Goal: Complete application form

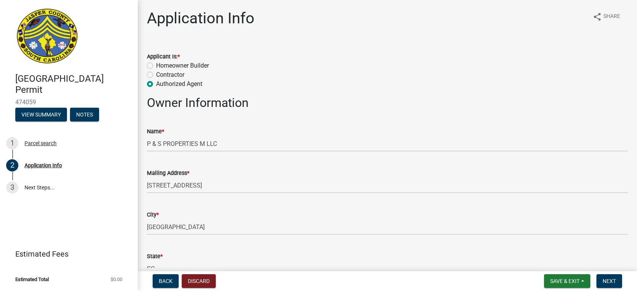
select select "9ee69ee8-4d28-486b-bc7b-e904e70aa828"
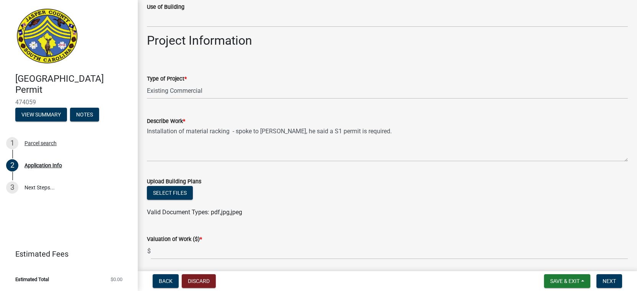
scroll to position [1071, 0]
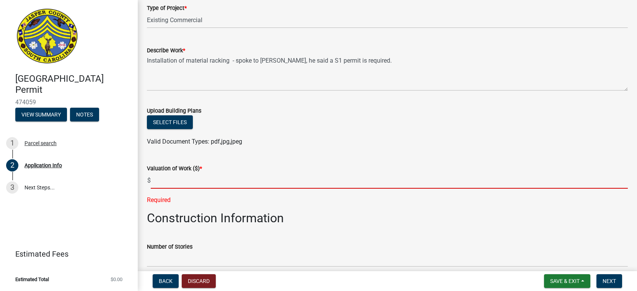
click at [618, 176] on input "text" at bounding box center [389, 181] width 477 height 16
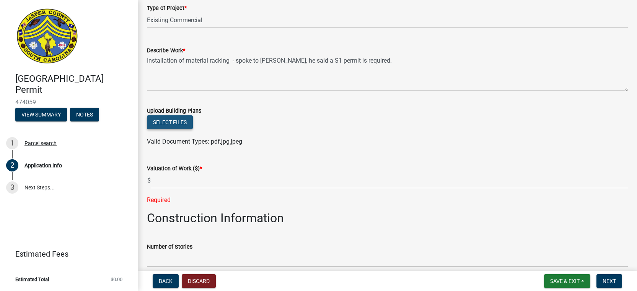
click at [174, 122] on button "Select files" at bounding box center [170, 123] width 46 height 14
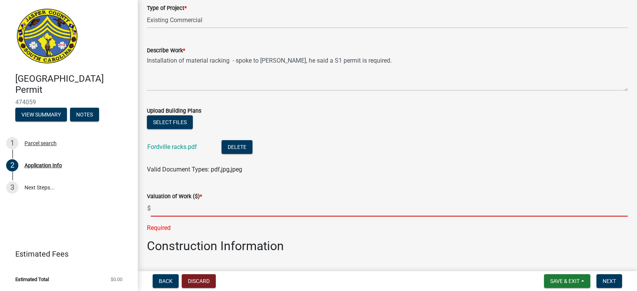
click at [159, 209] on input "text" at bounding box center [389, 209] width 477 height 16
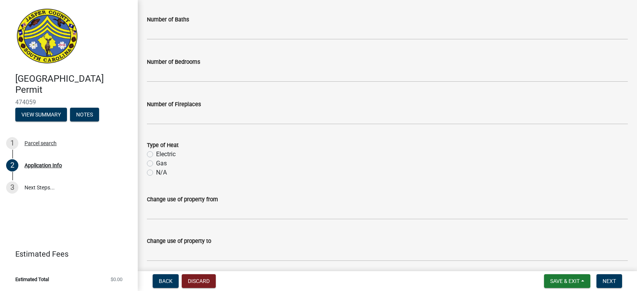
scroll to position [1441, 0]
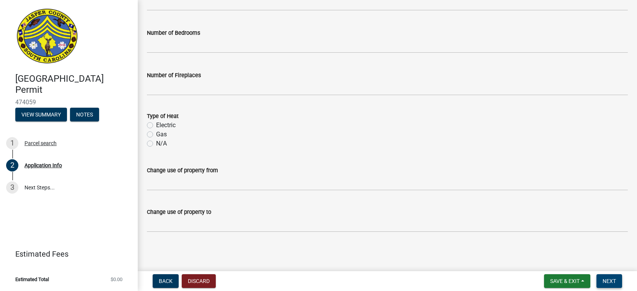
type input "4000"
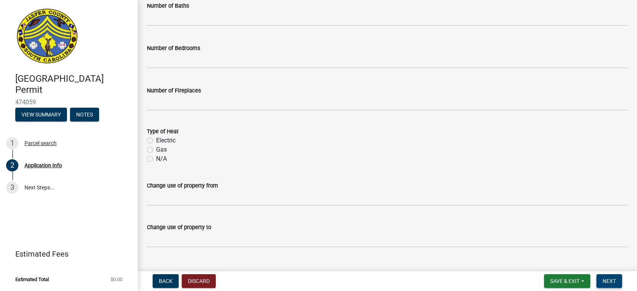
click at [609, 281] on span "Next" at bounding box center [608, 281] width 13 height 6
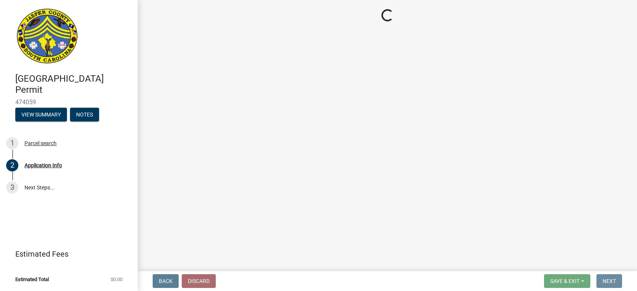
scroll to position [0, 0]
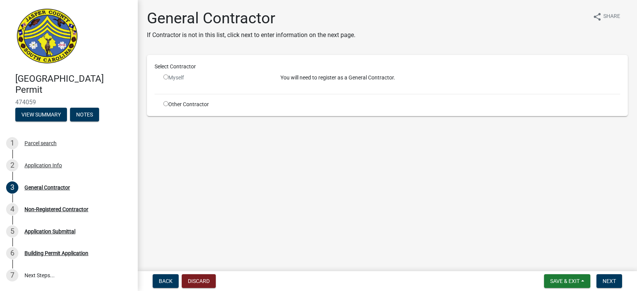
click at [165, 78] on input "radio" at bounding box center [165, 77] width 5 height 5
click at [166, 78] on input "radio" at bounding box center [165, 77] width 5 height 5
radio input "false"
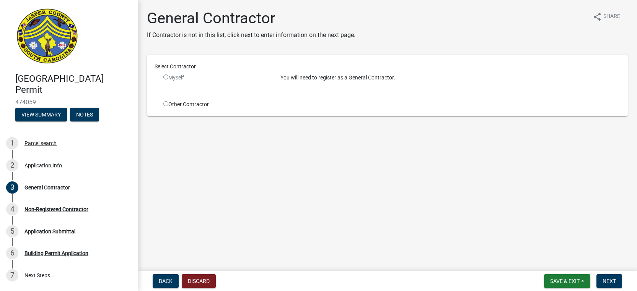
click at [164, 106] on input "radio" at bounding box center [165, 103] width 5 height 5
radio input "true"
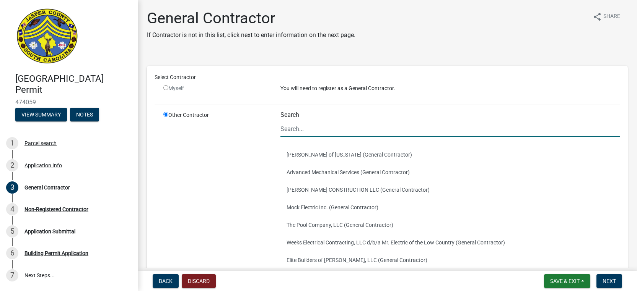
click at [301, 128] on input "Search" at bounding box center [450, 129] width 340 height 16
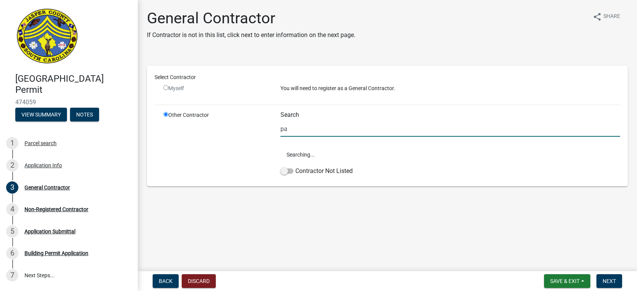
type input "p"
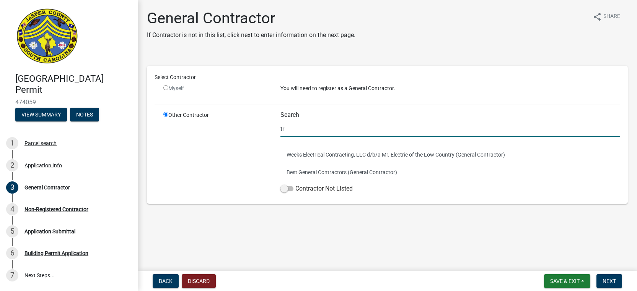
type input "t"
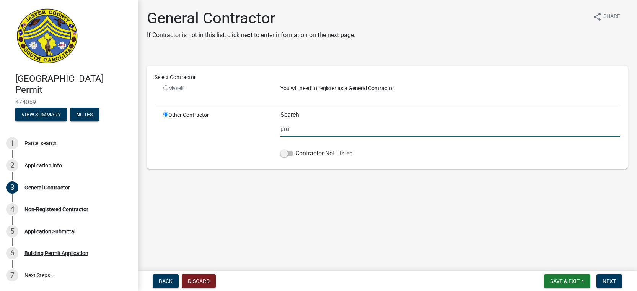
drag, startPoint x: 294, startPoint y: 130, endPoint x: 271, endPoint y: 130, distance: 23.0
click at [271, 130] on div "Other Contractor Search pru Contractor Not Listed" at bounding box center [392, 136] width 468 height 50
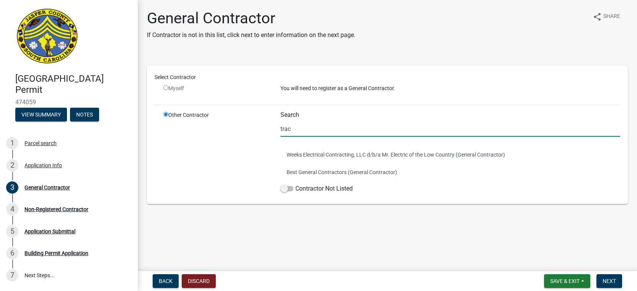
type input "trac"
click at [164, 88] on input "radio" at bounding box center [165, 87] width 5 height 5
radio input "false"
radio input "true"
click at [165, 88] on input "radio" at bounding box center [165, 87] width 5 height 5
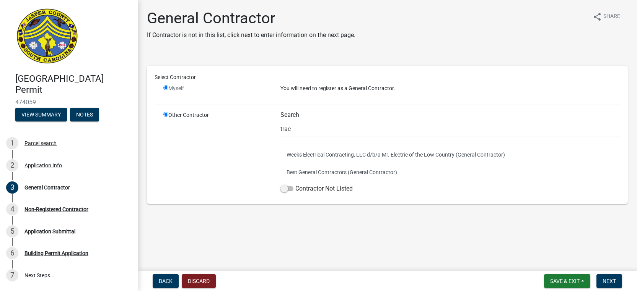
radio input "false"
radio input "true"
click at [165, 88] on input "radio" at bounding box center [165, 87] width 5 height 5
radio input "false"
radio input "true"
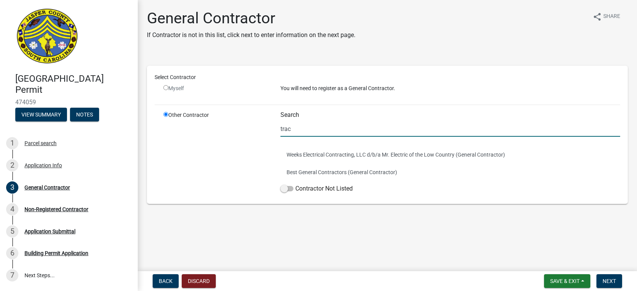
drag, startPoint x: 295, startPoint y: 129, endPoint x: 247, endPoint y: 129, distance: 48.2
click at [247, 129] on div "Other Contractor Search trac Weeks Electrical Contracting, LLC d/b/a Mr. Electr…" at bounding box center [392, 153] width 468 height 85
drag, startPoint x: 166, startPoint y: 116, endPoint x: 176, endPoint y: 113, distance: 10.6
click at [166, 115] on input "radio" at bounding box center [165, 114] width 5 height 5
click at [331, 88] on p "You will need to register as a General Contractor." at bounding box center [450, 89] width 340 height 8
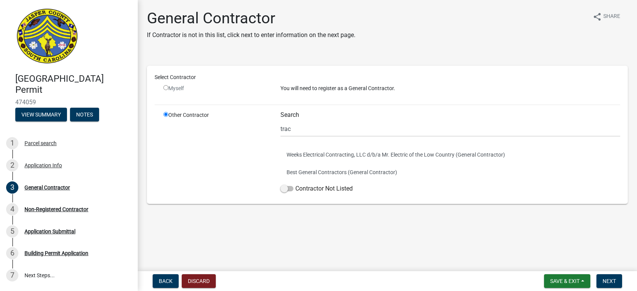
click at [309, 90] on p "You will need to register as a General Contractor." at bounding box center [450, 89] width 340 height 8
click at [290, 190] on span at bounding box center [286, 188] width 13 height 5
click at [295, 184] on input "Contractor Not Listed" at bounding box center [295, 184] width 0 height 0
click at [164, 115] on input "radio" at bounding box center [165, 114] width 5 height 5
click at [162, 87] on div "Myself" at bounding box center [216, 92] width 117 height 14
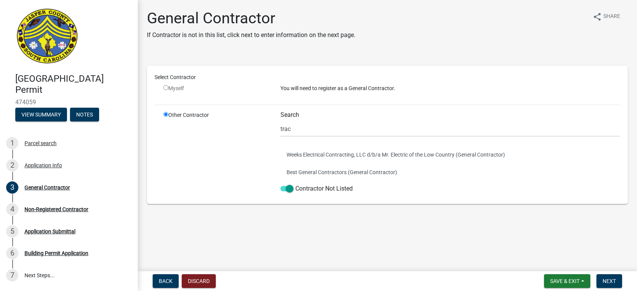
click at [164, 87] on input "radio" at bounding box center [165, 87] width 5 height 5
radio input "false"
radio input "true"
click at [164, 88] on input "radio" at bounding box center [165, 87] width 5 height 5
radio input "false"
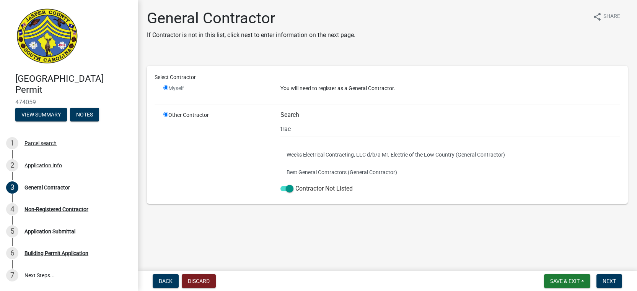
radio input "true"
click at [171, 280] on span "Back" at bounding box center [166, 281] width 14 height 6
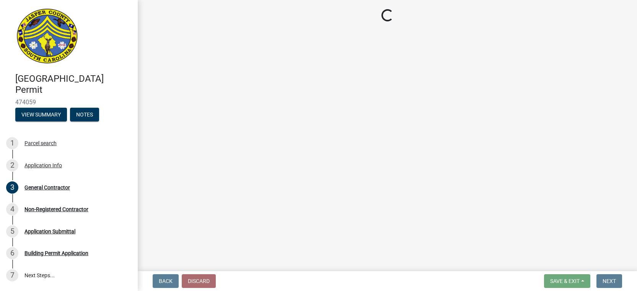
select select "9ee69ee8-4d28-486b-bc7b-e904e70aa828"
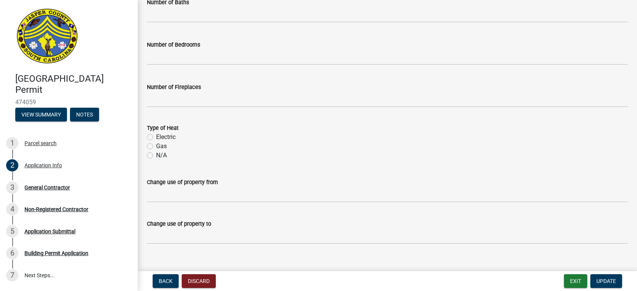
scroll to position [1425, 0]
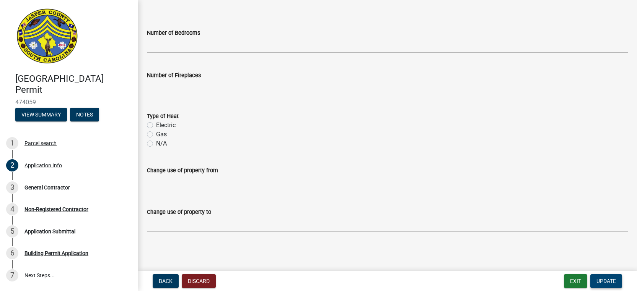
click at [602, 283] on span "Update" at bounding box center [606, 281] width 20 height 6
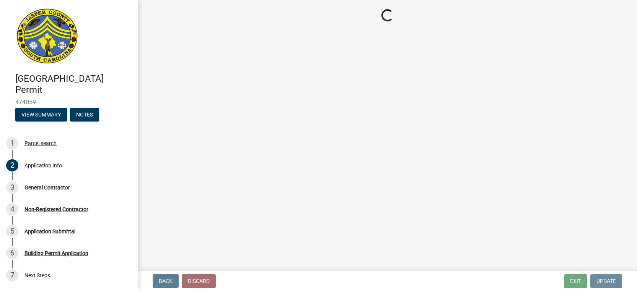
scroll to position [0, 0]
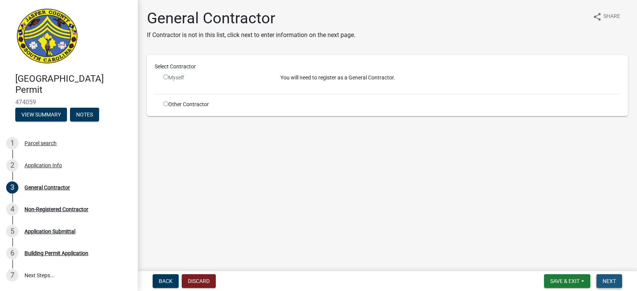
click at [609, 281] on span "Next" at bounding box center [608, 281] width 13 height 6
click at [165, 79] on input "radio" at bounding box center [165, 77] width 5 height 5
click at [166, 77] on input "radio" at bounding box center [165, 77] width 5 height 5
click at [167, 76] on input "radio" at bounding box center [165, 77] width 5 height 5
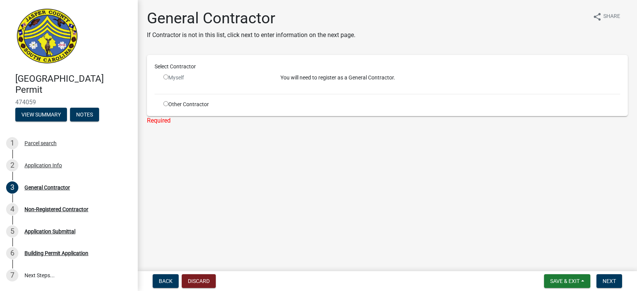
click at [167, 76] on input "radio" at bounding box center [165, 77] width 5 height 5
click at [41, 188] on div "General Contractor" at bounding box center [47, 187] width 46 height 5
click at [78, 209] on div "Non-Registered Contractor" at bounding box center [56, 209] width 64 height 5
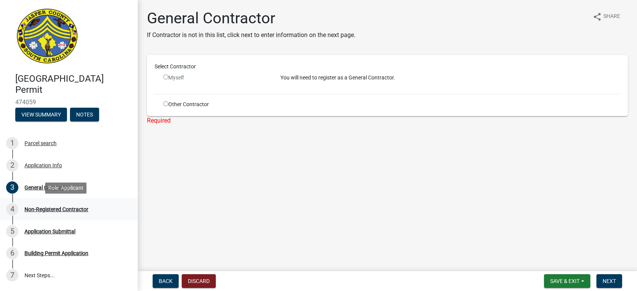
click at [71, 209] on div "Non-Registered Contractor" at bounding box center [56, 209] width 64 height 5
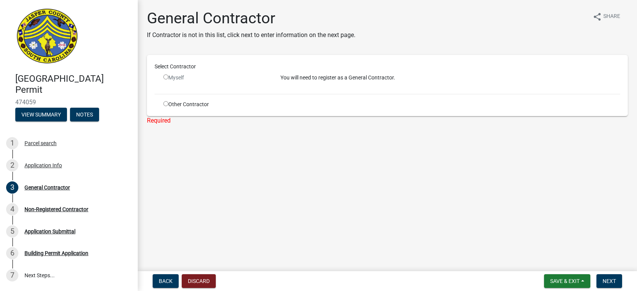
click at [165, 78] on input "radio" at bounding box center [165, 77] width 5 height 5
click at [165, 79] on input "radio" at bounding box center [165, 77] width 5 height 5
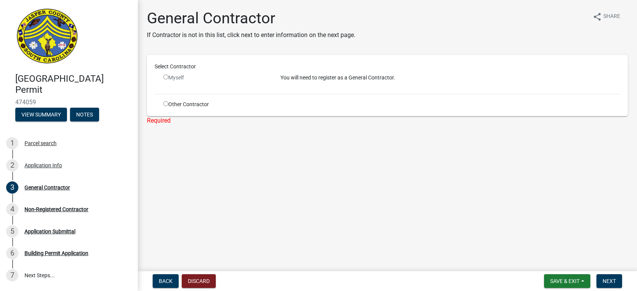
click at [165, 79] on input "radio" at bounding box center [165, 77] width 5 height 5
radio input "false"
click at [302, 84] on div "You will need to register as a General Contractor." at bounding box center [450, 81] width 351 height 14
click at [579, 282] on span "Save & Exit" at bounding box center [564, 281] width 29 height 6
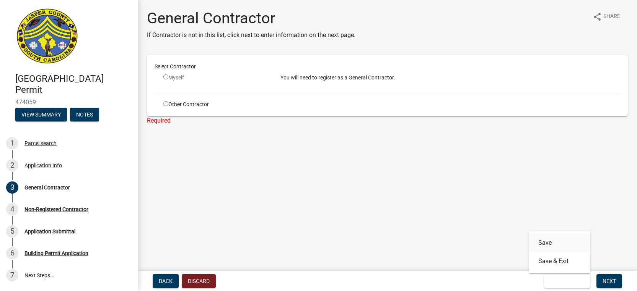
click at [544, 242] on button "Save" at bounding box center [559, 243] width 61 height 18
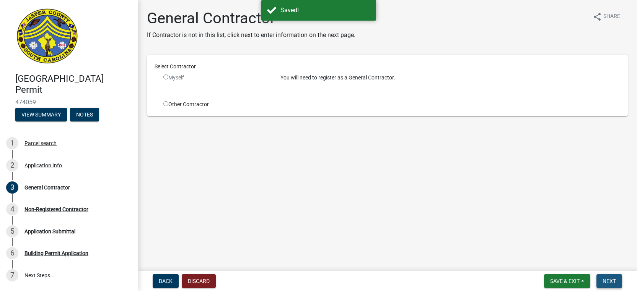
click at [602, 283] on button "Next" at bounding box center [609, 282] width 26 height 14
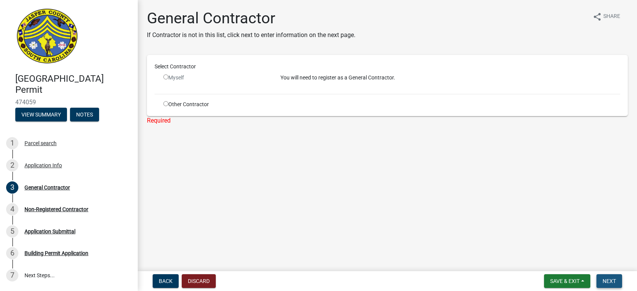
click at [602, 283] on button "Next" at bounding box center [609, 282] width 26 height 14
click at [164, 104] on input "radio" at bounding box center [165, 103] width 5 height 5
radio input "true"
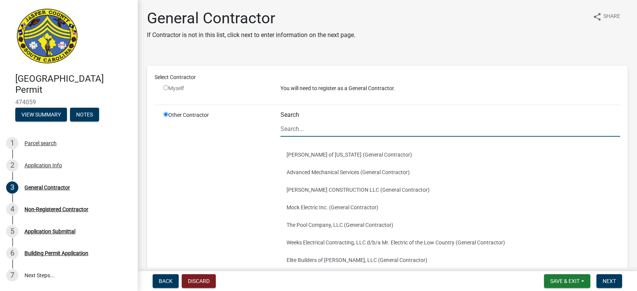
click at [295, 135] on input "Search" at bounding box center [450, 129] width 340 height 16
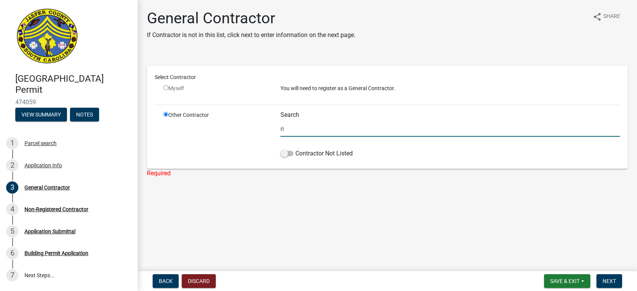
type input "r"
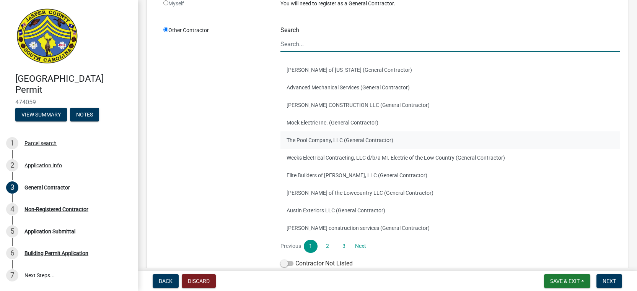
scroll to position [115, 0]
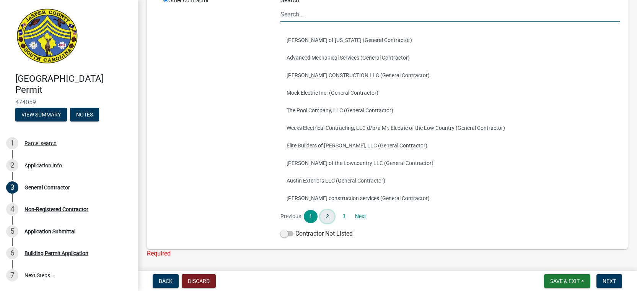
click at [325, 214] on link "2" at bounding box center [327, 216] width 14 height 13
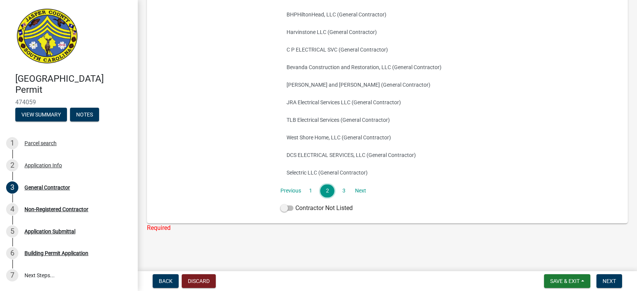
scroll to position [141, 0]
click at [343, 191] on link "3" at bounding box center [344, 190] width 14 height 13
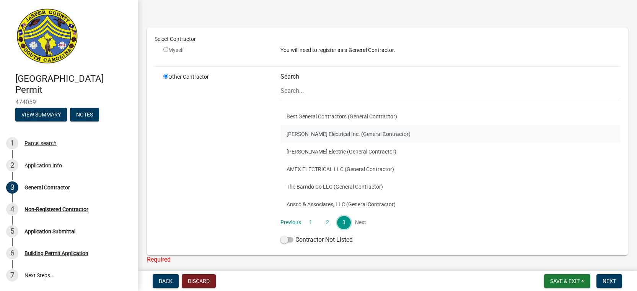
scroll to position [70, 0]
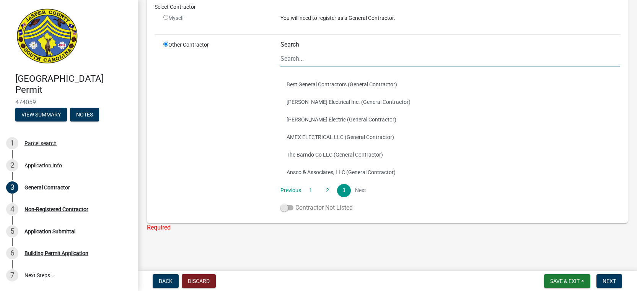
click at [290, 207] on span at bounding box center [286, 207] width 13 height 5
click at [295, 203] on input "Contractor Not Listed" at bounding box center [295, 203] width 0 height 0
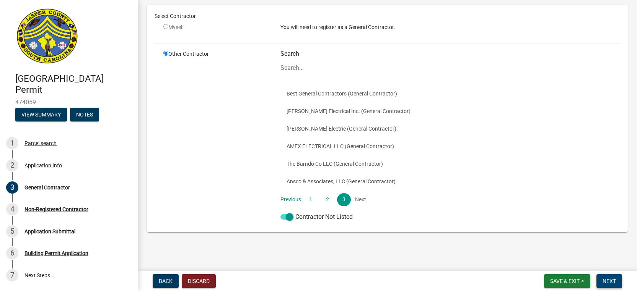
click at [607, 283] on span "Next" at bounding box center [608, 281] width 13 height 6
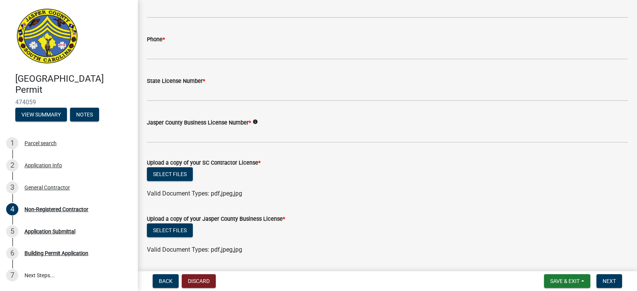
scroll to position [319, 0]
